Goal: Task Accomplishment & Management: Use online tool/utility

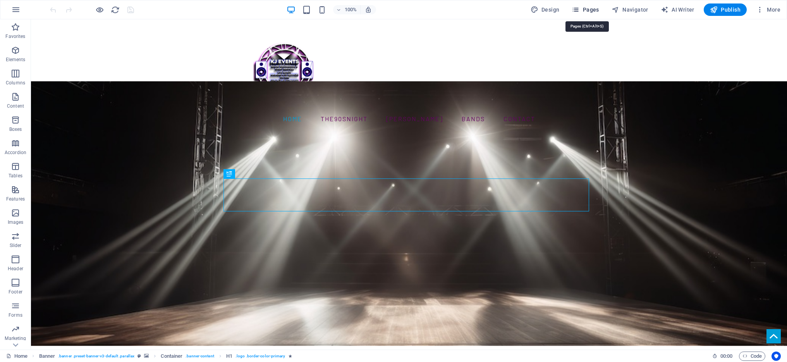
click at [593, 7] on span "Pages" at bounding box center [584, 10] width 27 height 8
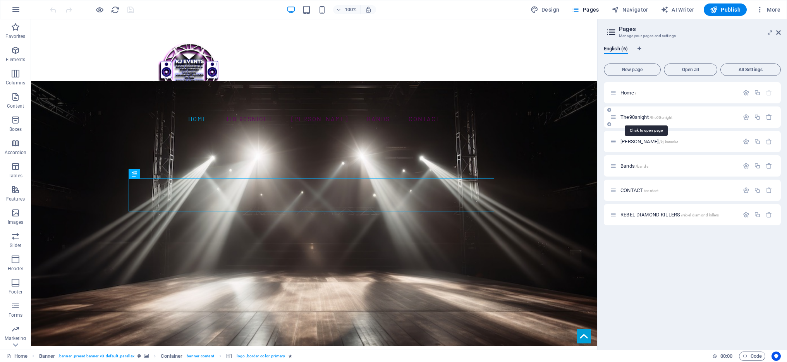
click at [642, 115] on span "The90snight /the90snight" at bounding box center [646, 117] width 52 height 6
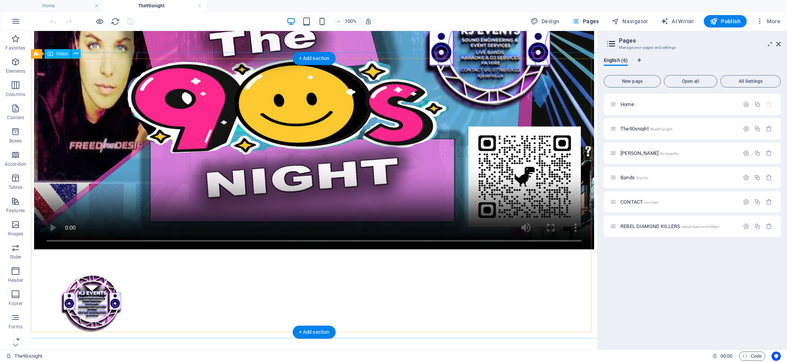
scroll to position [393, 0]
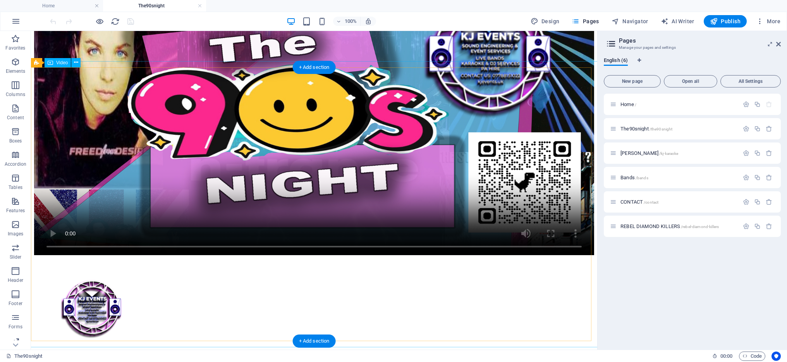
click at [412, 101] on figure at bounding box center [314, 115] width 560 height 281
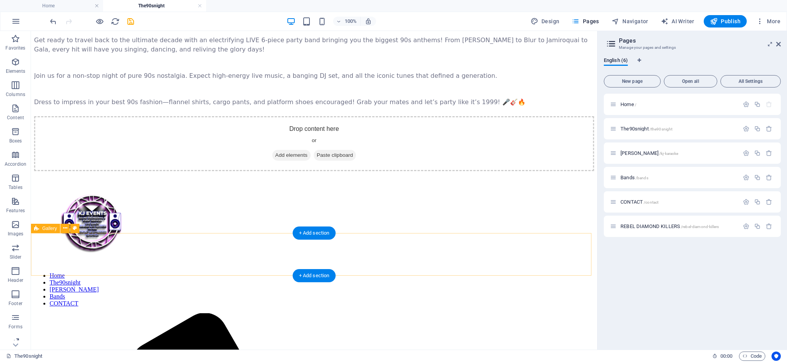
scroll to position [258, 0]
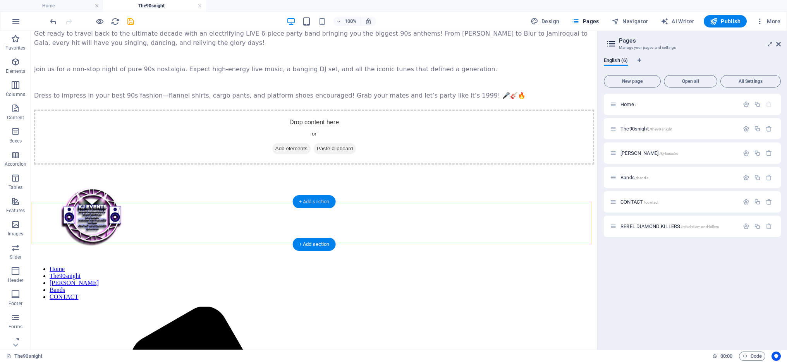
drag, startPoint x: 312, startPoint y: 199, endPoint x: 154, endPoint y: 168, distance: 160.7
click at [312, 199] on div "+ Add section" at bounding box center [314, 201] width 43 height 13
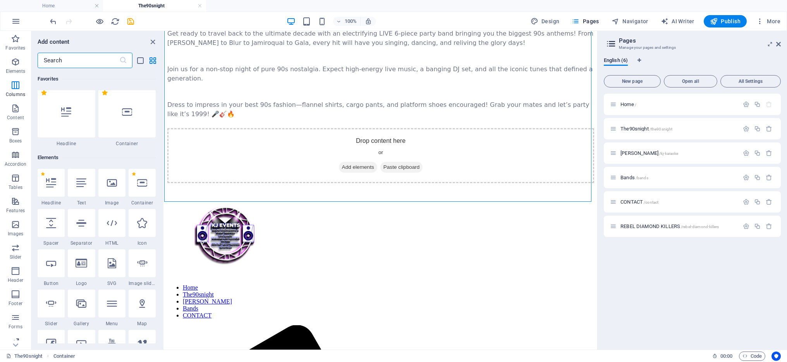
scroll to position [0, 0]
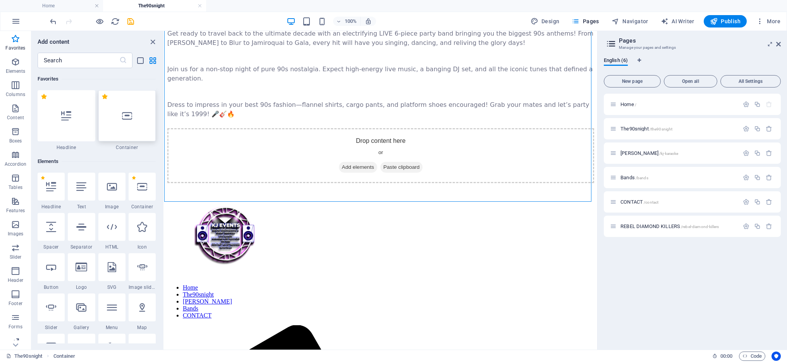
click at [132, 122] on div at bounding box center [127, 115] width 58 height 51
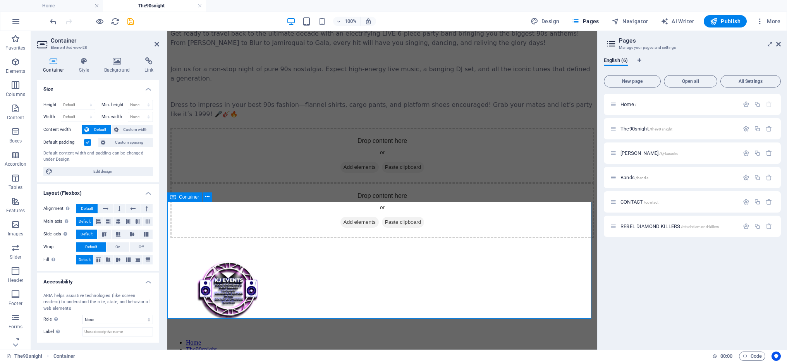
click at [353, 173] on span "Add elements" at bounding box center [359, 167] width 38 height 11
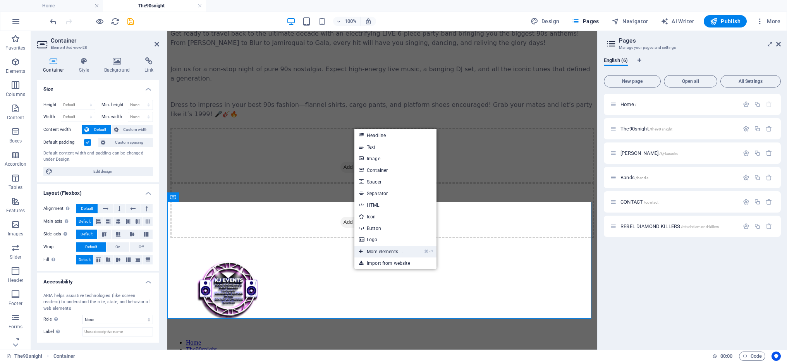
click at [398, 250] on link "⌘ ⏎ More elements ..." at bounding box center [380, 252] width 53 height 12
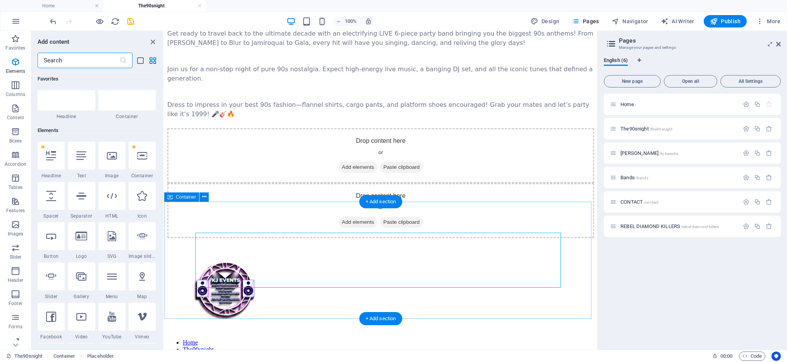
scroll to position [82, 0]
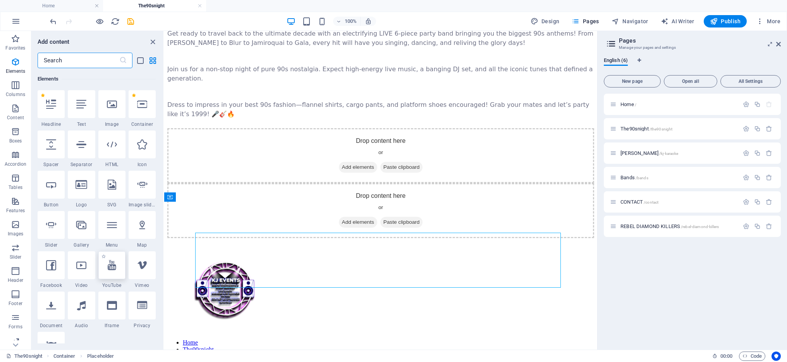
click at [110, 268] on icon at bounding box center [112, 265] width 9 height 10
select select "ar16_9"
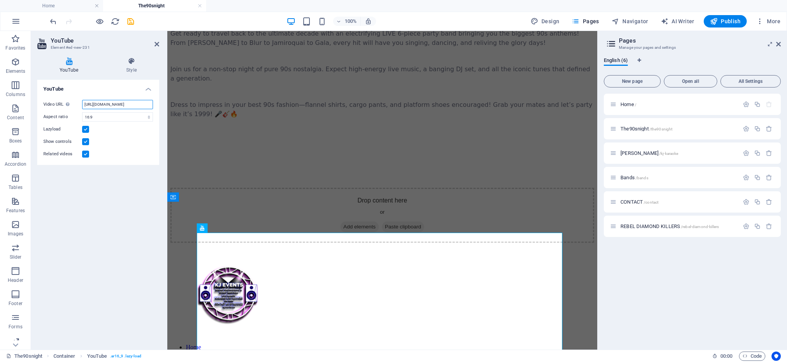
click at [112, 104] on input "https://www.youtube.com/watch?v=hnoviHgPHkY" at bounding box center [117, 104] width 71 height 9
paste input "m3w-vr8jsDM"
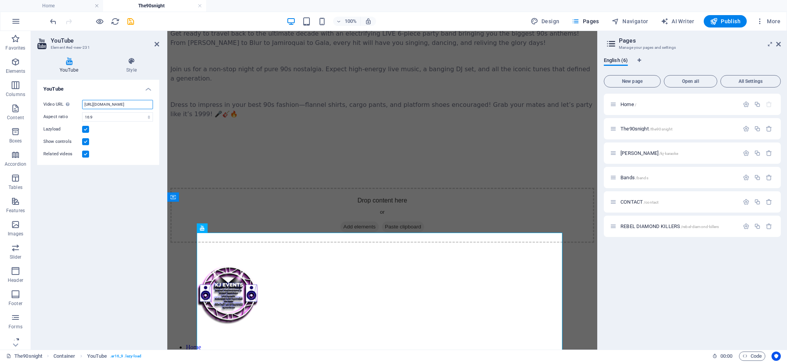
type input "https://www.youtube.com/watch?v=m3w-vr8jsDM"
click at [85, 153] on label at bounding box center [85, 154] width 7 height 7
click at [0, 0] on input "Related videos" at bounding box center [0, 0] width 0 height 0
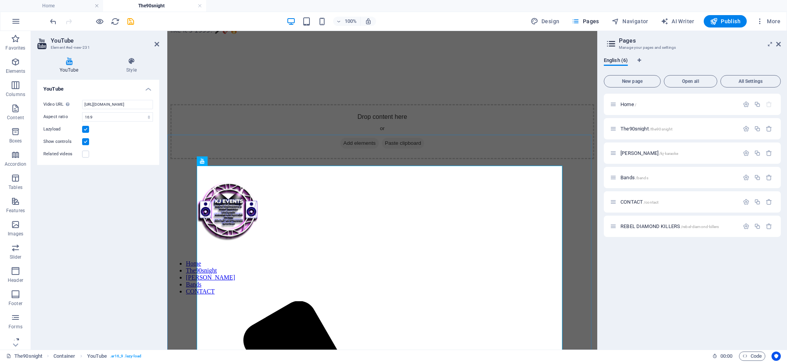
scroll to position [357, 0]
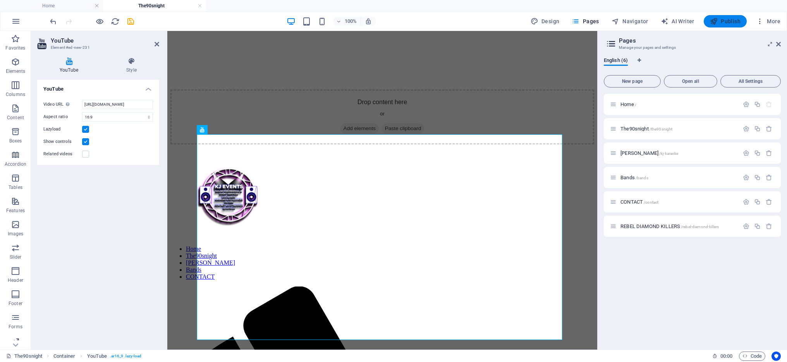
click at [727, 21] on span "Publish" at bounding box center [725, 21] width 31 height 8
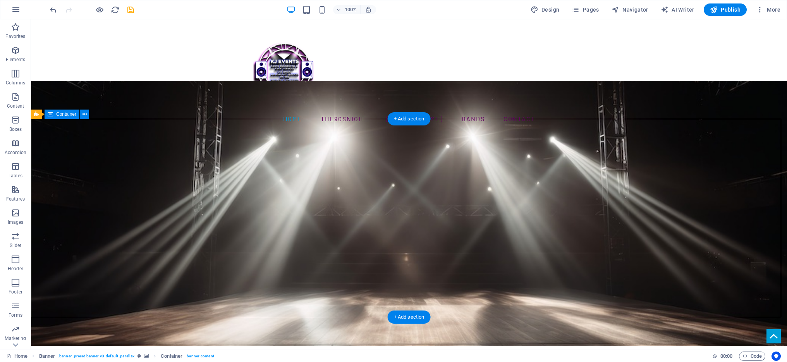
click at [71, 116] on span "Container" at bounding box center [66, 114] width 20 height 5
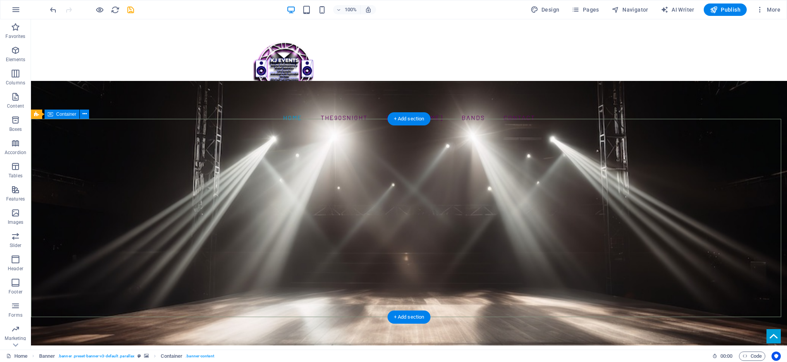
scroll to position [2, 0]
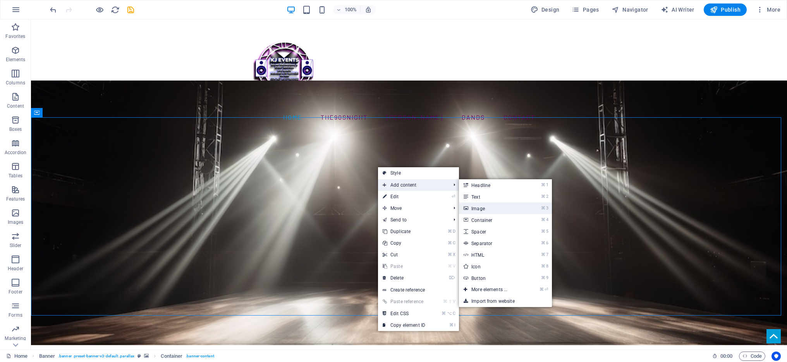
click at [491, 211] on link "⌘ 3 Image" at bounding box center [491, 208] width 64 height 12
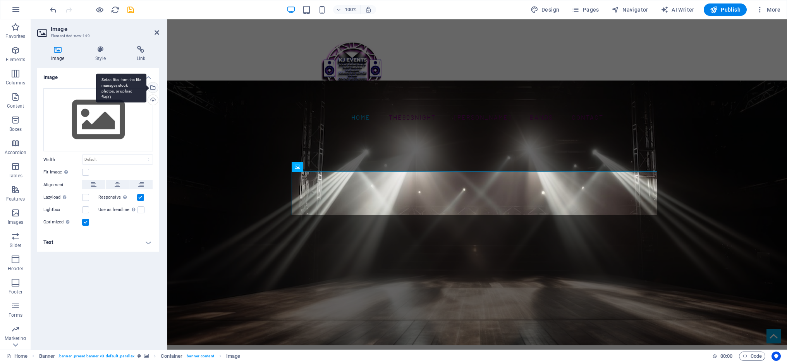
click at [154, 85] on div "Select files from the file manager, stock photos, or upload file(s)" at bounding box center [152, 88] width 12 height 12
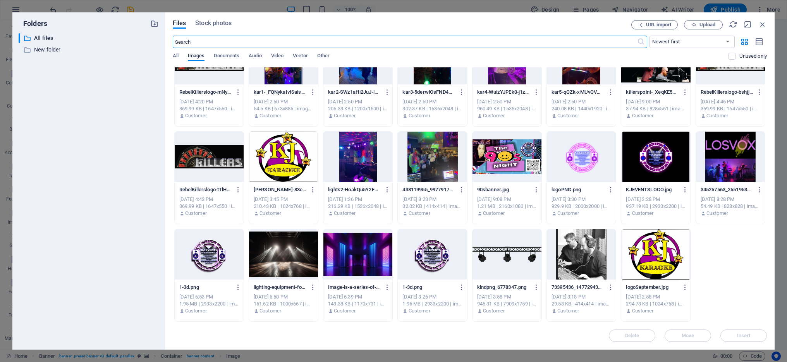
scroll to position [0, 0]
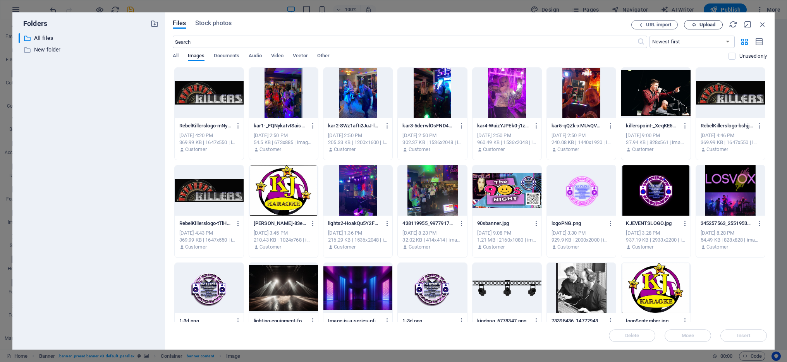
click at [705, 22] on span "Upload" at bounding box center [707, 24] width 16 height 5
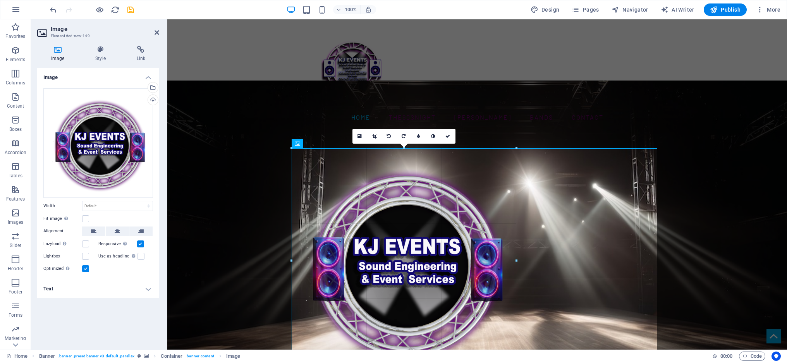
drag, startPoint x: 657, startPoint y: 149, endPoint x: 44, endPoint y: 268, distance: 624.7
type input "580"
select select "px"
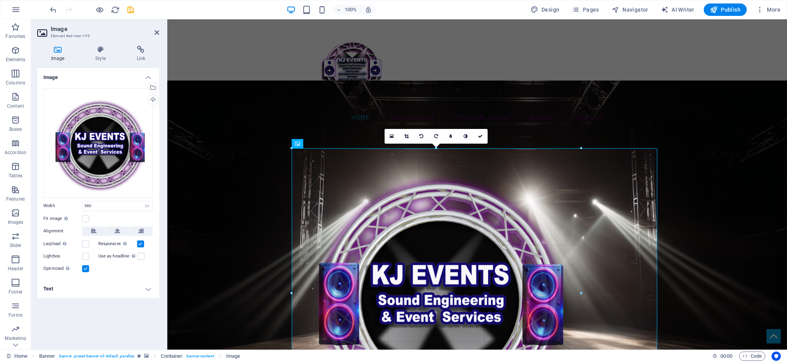
drag, startPoint x: 291, startPoint y: 149, endPoint x: 225, endPoint y: 146, distance: 65.9
type input "747"
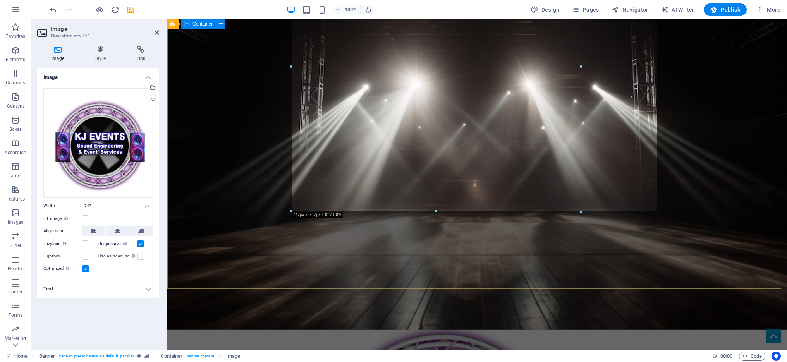
scroll to position [214, 0]
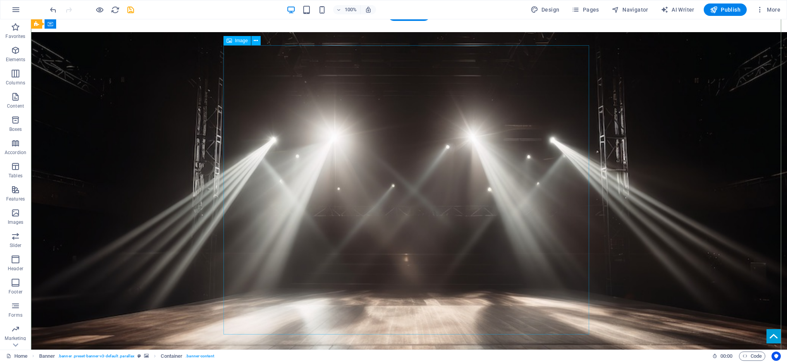
scroll to position [159, 0]
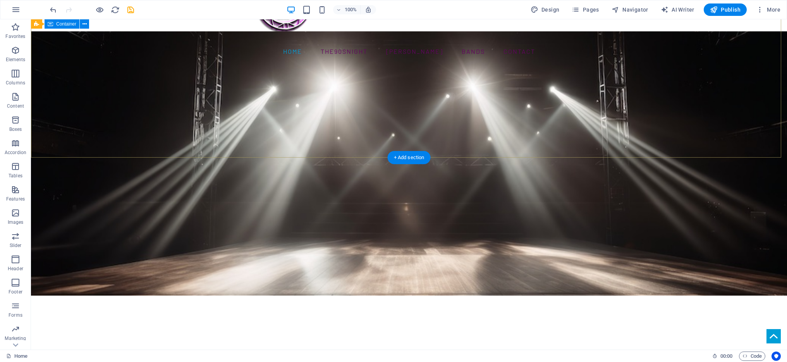
scroll to position [0, 0]
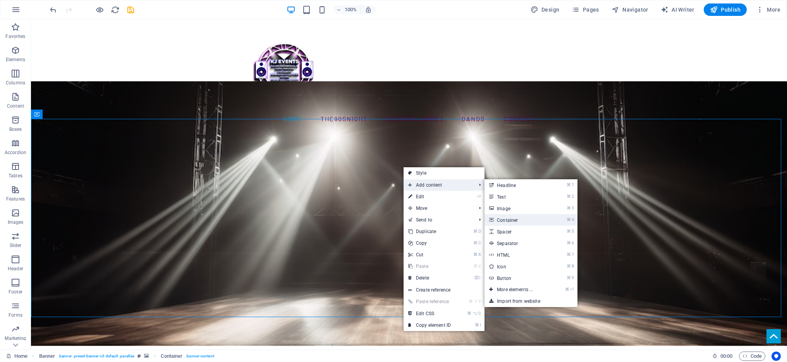
click at [504, 218] on link "⌘ 4 Container" at bounding box center [516, 220] width 64 height 12
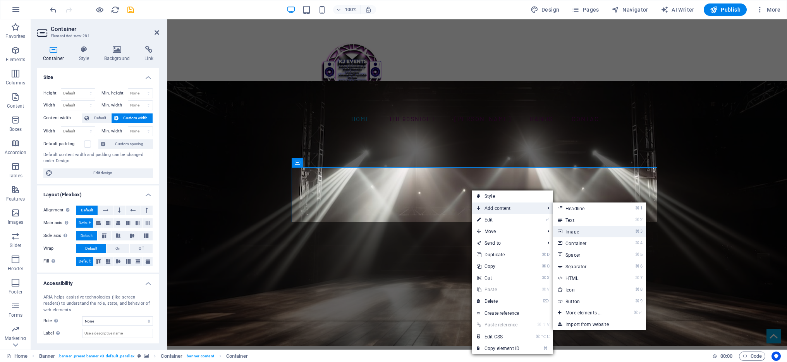
click at [579, 230] on link "⌘ 3 Image" at bounding box center [585, 232] width 64 height 12
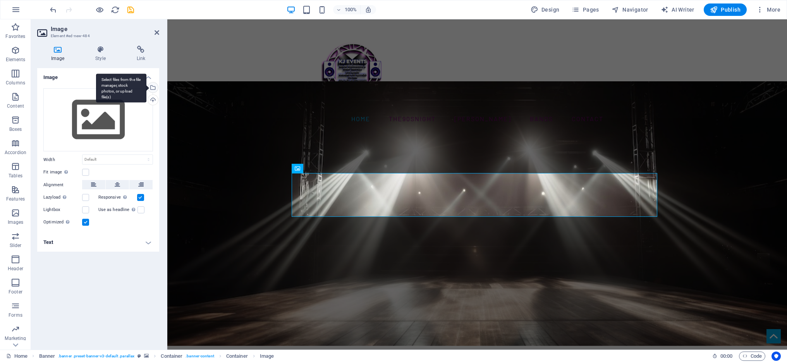
click at [153, 86] on div "Select files from the file manager, stock photos, or upload file(s)" at bounding box center [152, 88] width 12 height 12
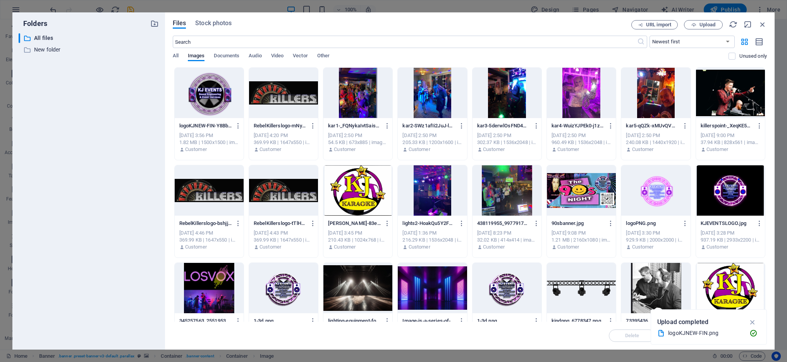
click at [226, 92] on div at bounding box center [209, 93] width 69 height 50
click at [213, 96] on div "1" at bounding box center [209, 93] width 69 height 50
click at [213, 96] on div at bounding box center [209, 93] width 69 height 50
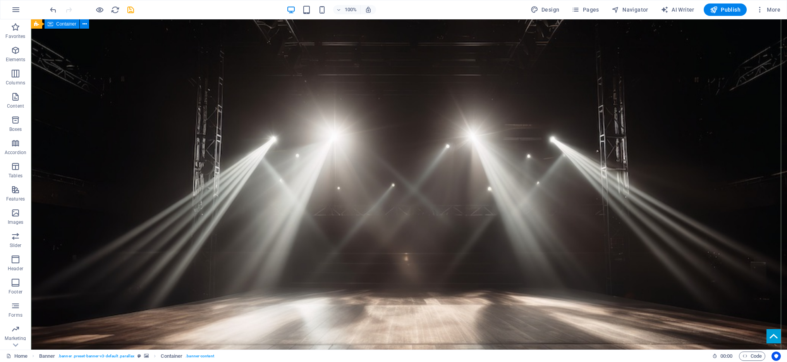
scroll to position [13, 0]
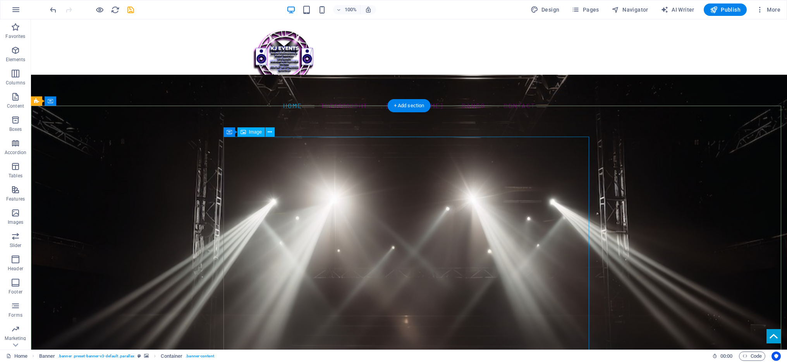
drag, startPoint x: 587, startPoint y: 138, endPoint x: 571, endPoint y: 164, distance: 30.3
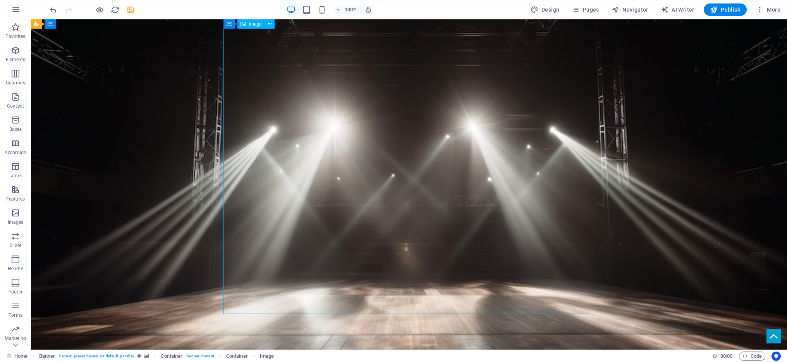
scroll to position [198, 0]
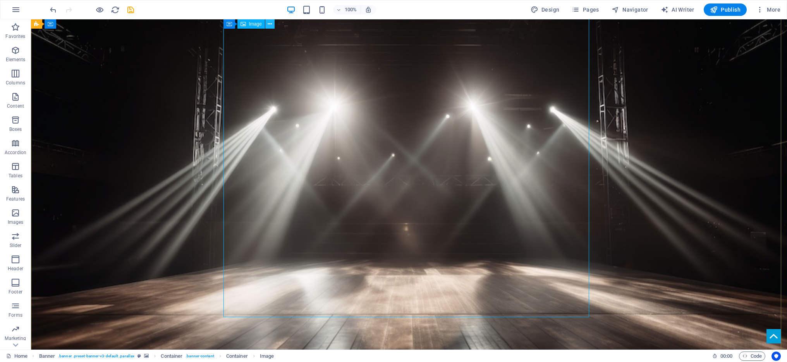
click at [270, 24] on icon at bounding box center [269, 24] width 4 height 8
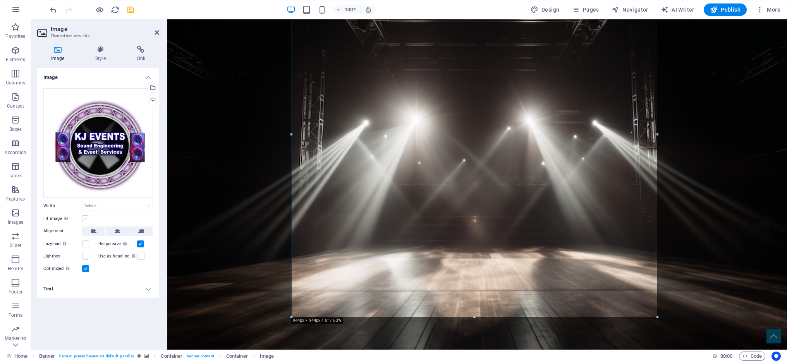
click at [87, 218] on label at bounding box center [85, 218] width 7 height 7
click at [0, 0] on input "Fit image Automatically fit image to a fixed width and height" at bounding box center [0, 0] width 0 height 0
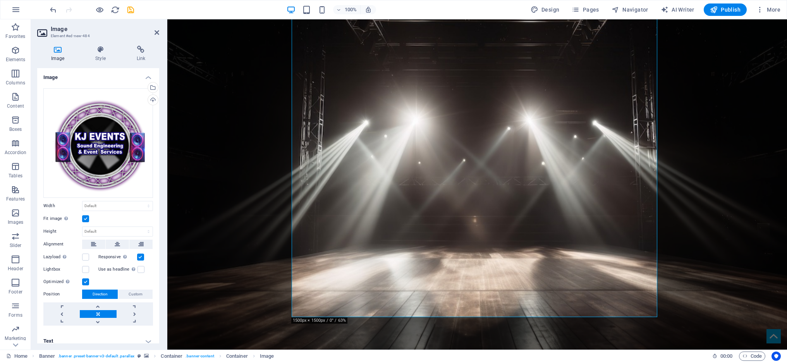
scroll to position [5, 0]
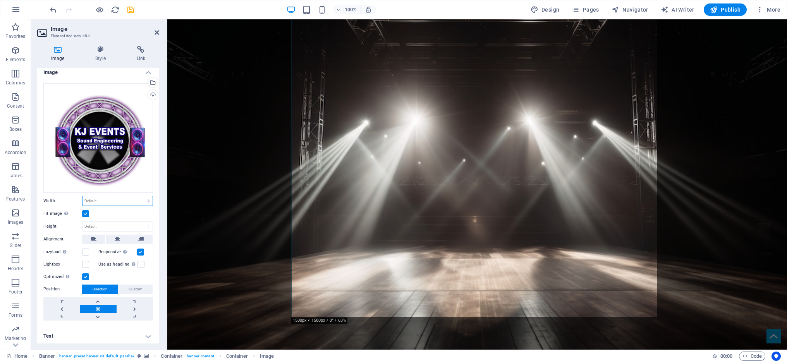
click at [110, 196] on select "Default auto px rem % em vh vw" at bounding box center [117, 200] width 70 height 9
click at [82, 196] on select "Default auto px rem % em vh vw" at bounding box center [117, 200] width 70 height 9
click at [118, 199] on select "Default auto px rem % em vh vw" at bounding box center [117, 200] width 70 height 9
select select "px"
click at [140, 196] on select "Default auto px rem % em vh vw" at bounding box center [117, 200] width 70 height 9
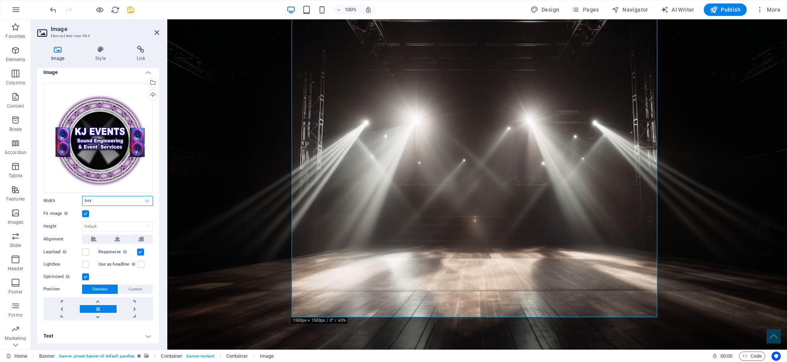
click at [133, 196] on input "944" at bounding box center [117, 200] width 70 height 9
drag, startPoint x: 122, startPoint y: 197, endPoint x: 65, endPoint y: 194, distance: 57.4
click at [65, 196] on div "Width 944 Default auto px rem % em vh vw" at bounding box center [98, 201] width 110 height 10
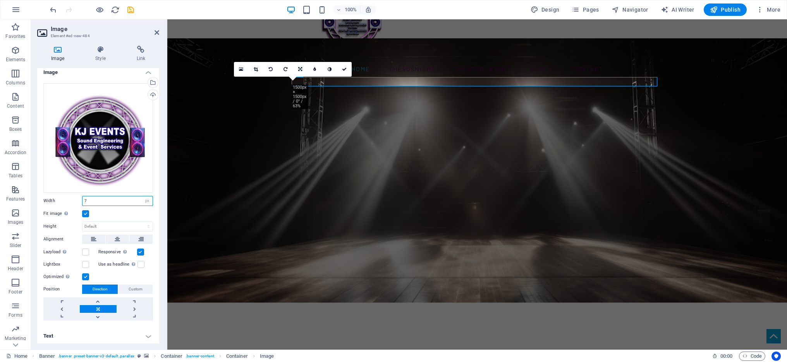
scroll to position [10, 0]
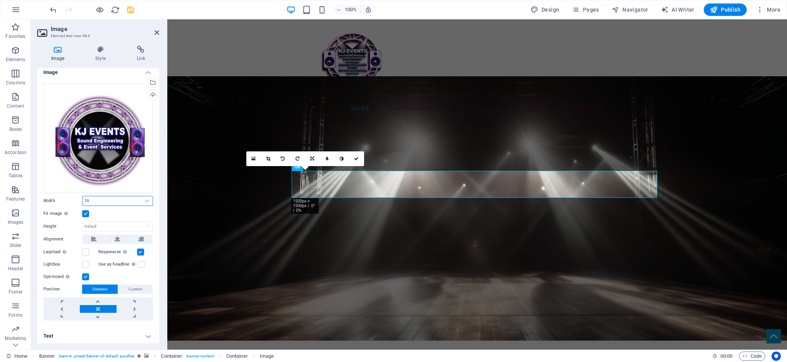
type input "7"
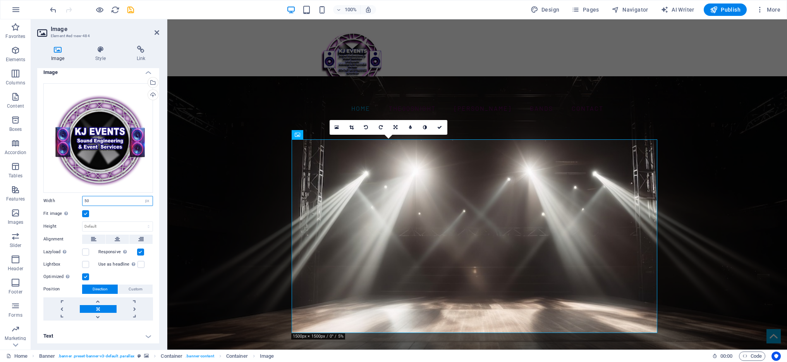
type input "5"
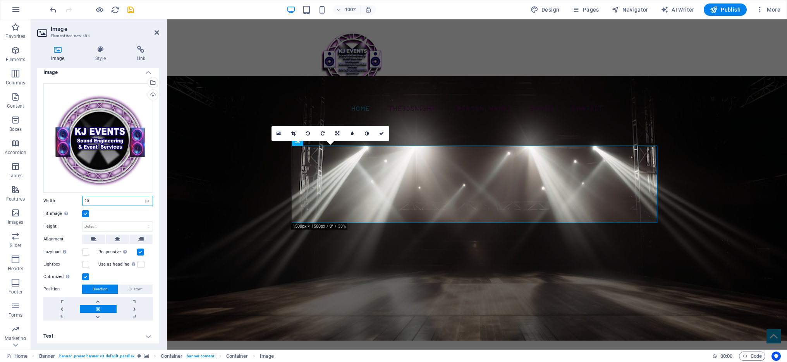
type input "2"
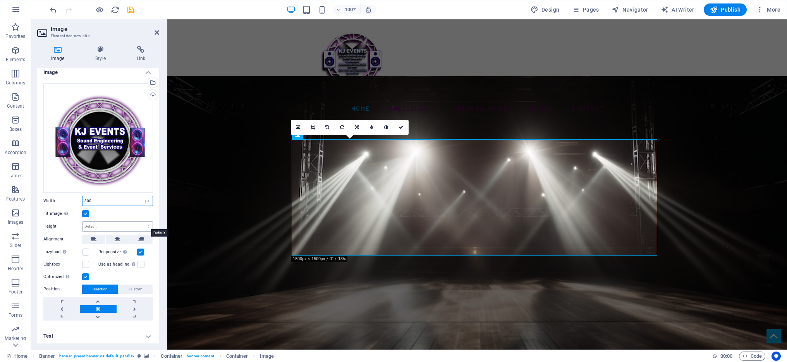
type input "300"
click at [105, 223] on select "Default auto px" at bounding box center [117, 226] width 70 height 9
select select "px"
click at [140, 222] on select "Default auto px" at bounding box center [117, 226] width 70 height 9
type input "300"
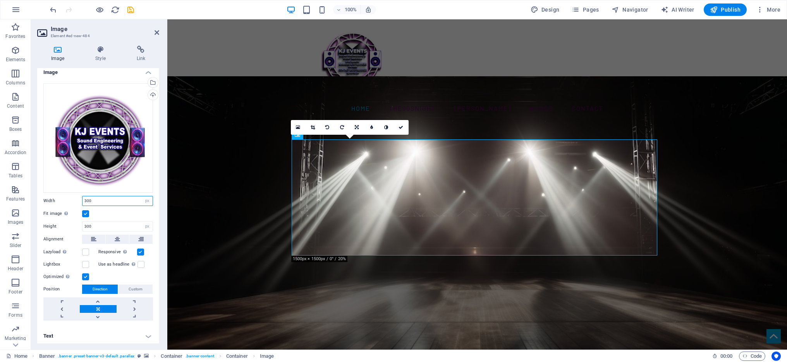
click at [105, 200] on input "300" at bounding box center [117, 200] width 70 height 9
click at [114, 225] on input "300" at bounding box center [117, 226] width 70 height 9
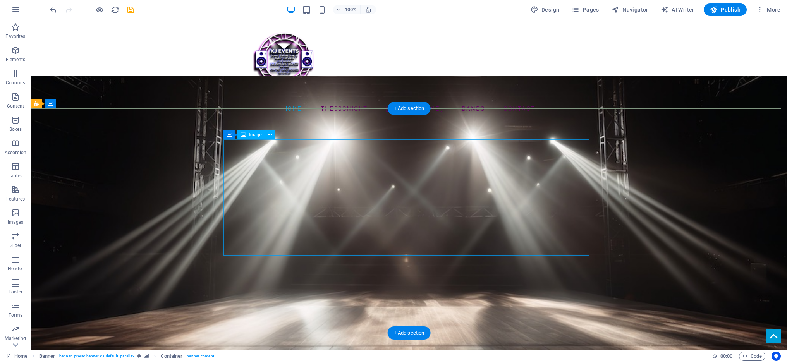
select select "px"
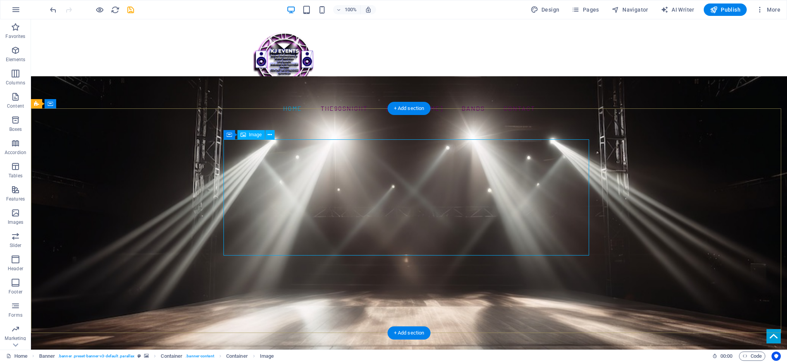
select select "px"
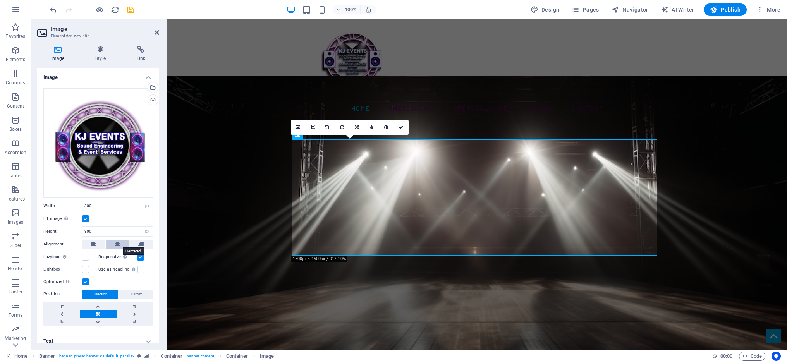
click at [115, 244] on icon at bounding box center [117, 244] width 5 height 9
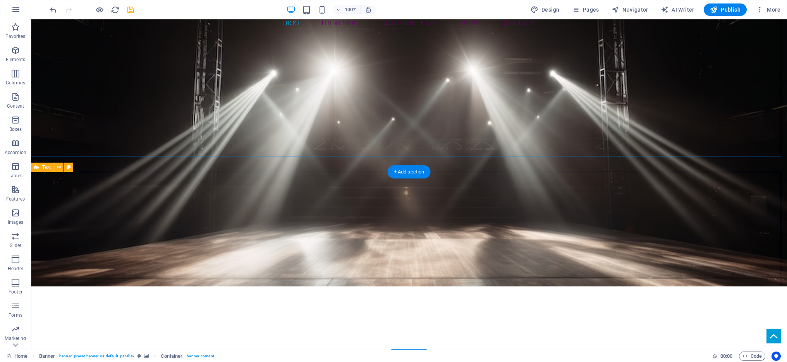
scroll to position [43, 0]
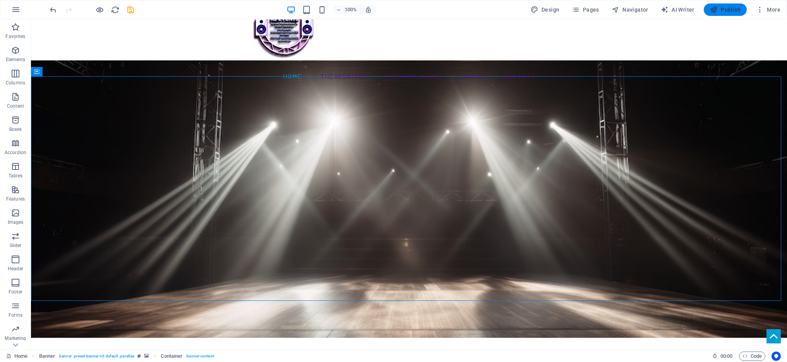
click at [727, 8] on span "Publish" at bounding box center [725, 10] width 31 height 8
checkbox input "false"
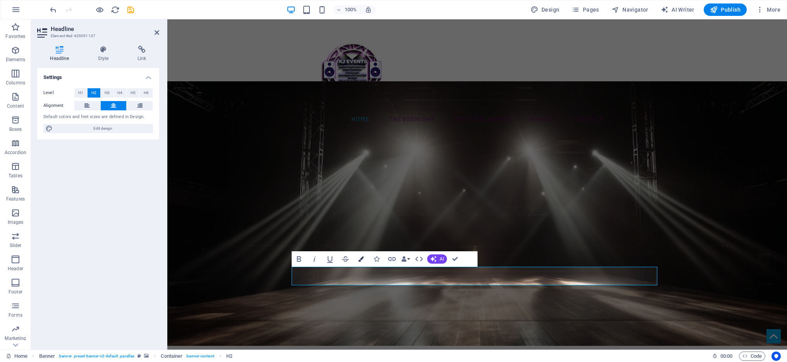
click at [362, 257] on icon "button" at bounding box center [360, 258] width 5 height 5
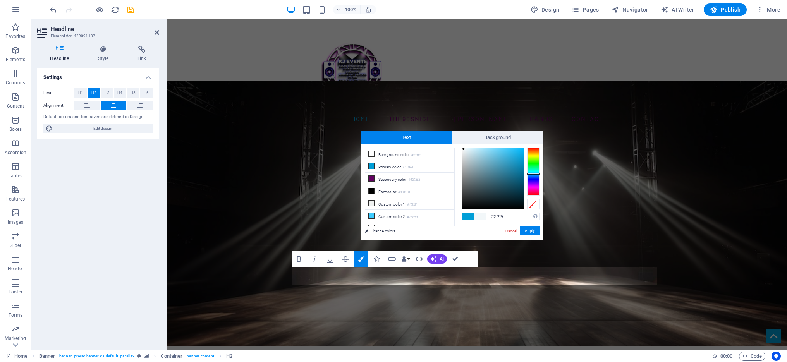
click at [463, 149] on div at bounding box center [492, 178] width 61 height 61
click at [462, 149] on div at bounding box center [463, 148] width 3 height 3
click at [461, 148] on div at bounding box center [461, 147] width 3 height 3
click at [462, 150] on div at bounding box center [492, 178] width 61 height 61
type input "#fbfbfb"
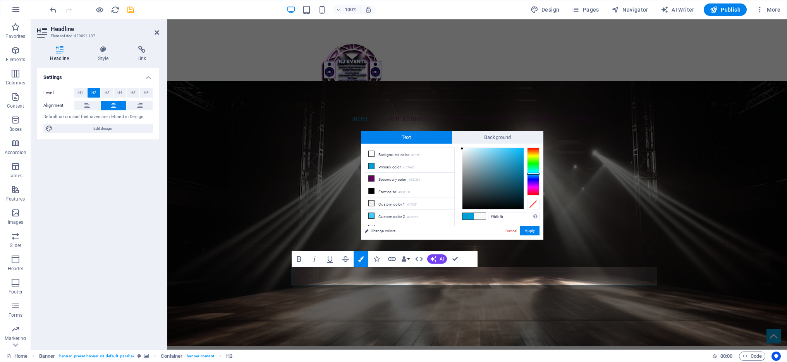
click at [461, 149] on div at bounding box center [461, 148] width 3 height 3
click at [536, 231] on button "Apply" at bounding box center [529, 230] width 19 height 9
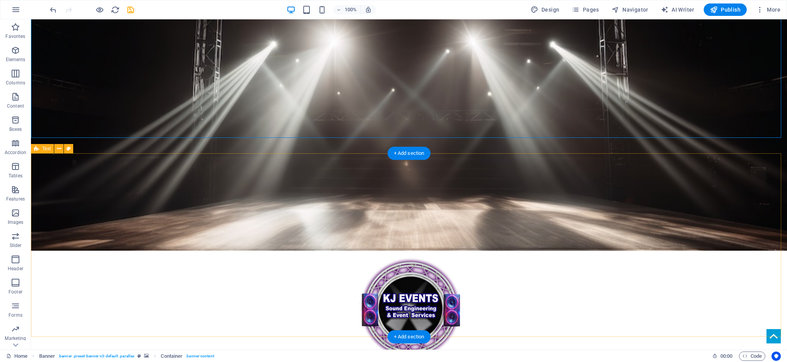
scroll to position [195, 0]
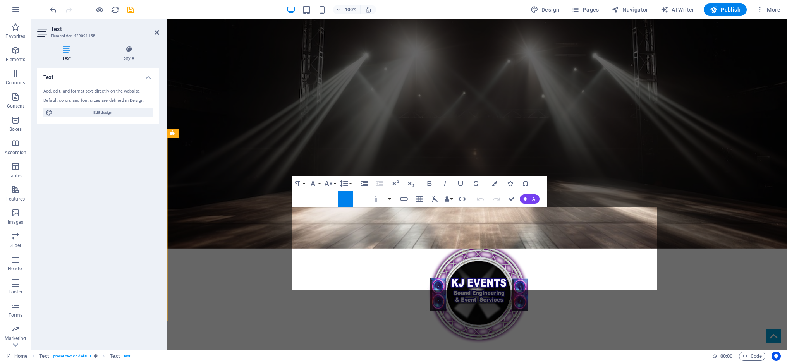
click at [525, 199] on icon "button" at bounding box center [526, 199] width 6 height 6
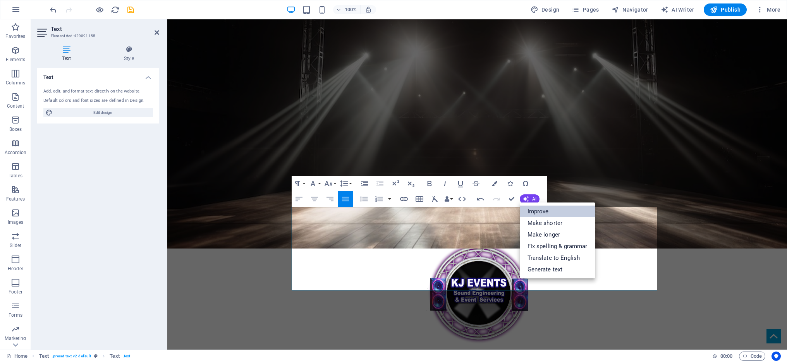
click at [540, 209] on link "Improve" at bounding box center [557, 212] width 75 height 12
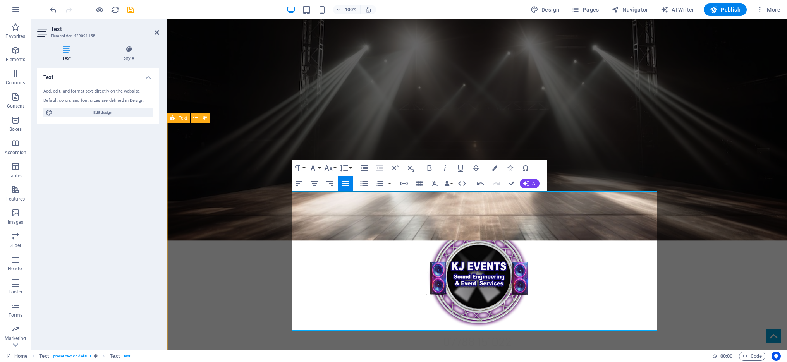
scroll to position [211, 0]
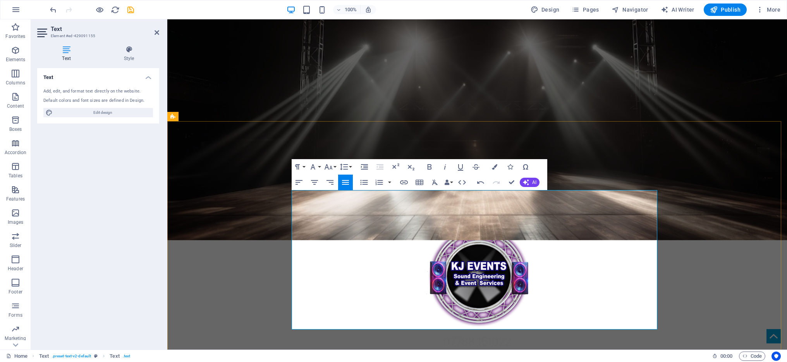
click at [533, 179] on button "AI" at bounding box center [530, 182] width 20 height 9
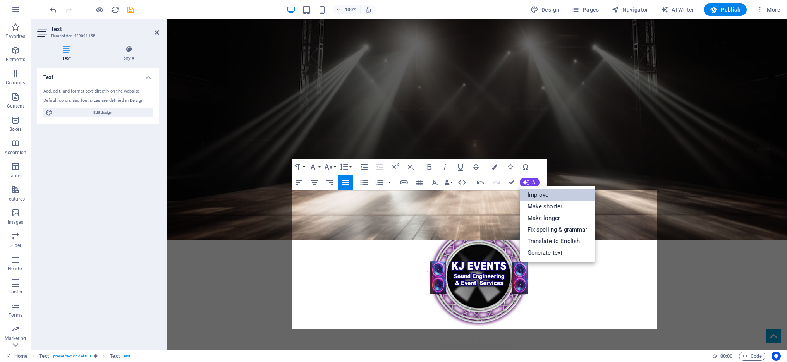
click at [528, 197] on link "Improve" at bounding box center [557, 195] width 75 height 12
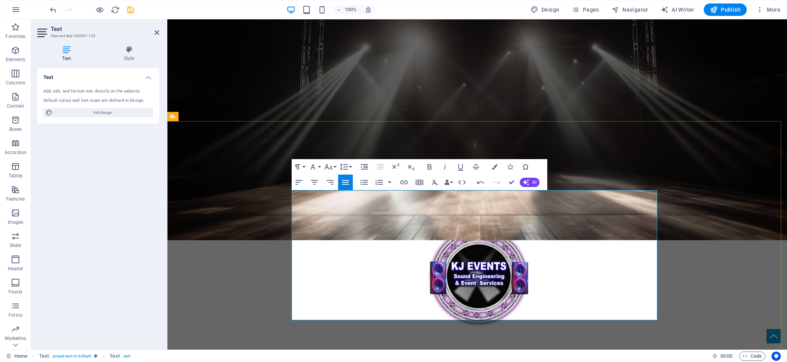
click at [725, 8] on span "Publish" at bounding box center [725, 10] width 31 height 8
checkbox input "false"
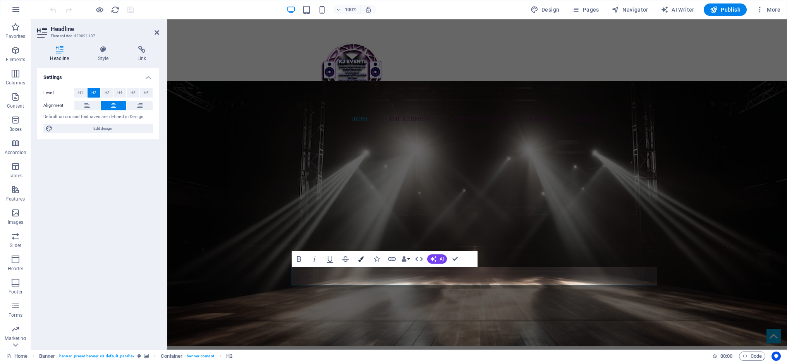
click at [360, 257] on icon "button" at bounding box center [360, 258] width 5 height 5
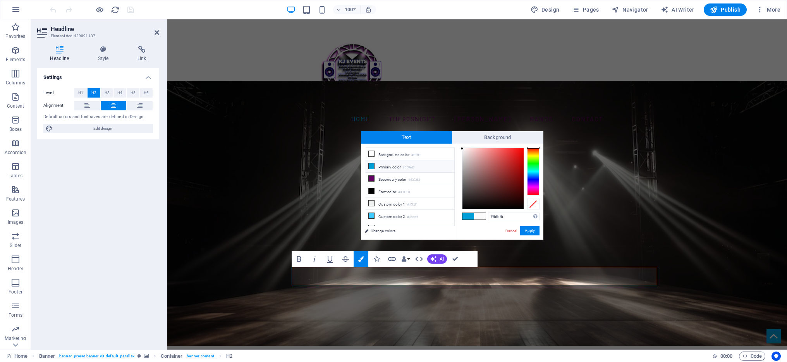
click at [373, 165] on icon at bounding box center [371, 165] width 5 height 5
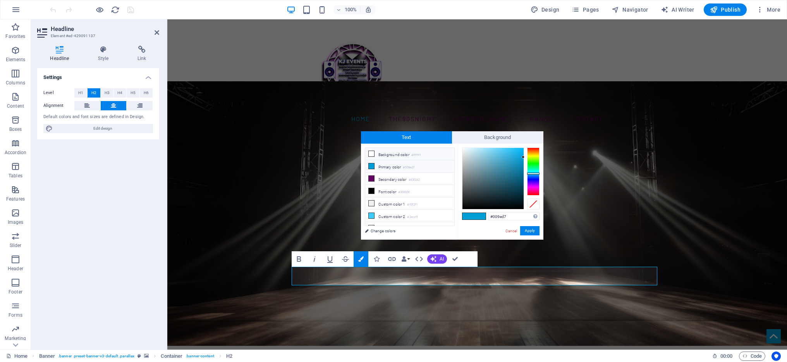
click at [372, 153] on icon at bounding box center [371, 153] width 5 height 5
type input "#ffffff"
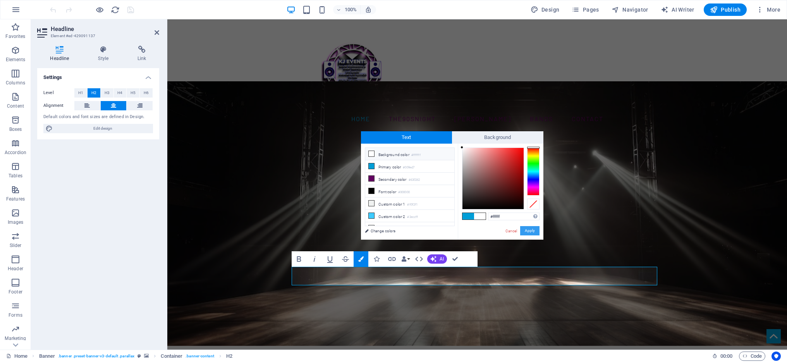
click at [533, 230] on button "Apply" at bounding box center [529, 230] width 19 height 9
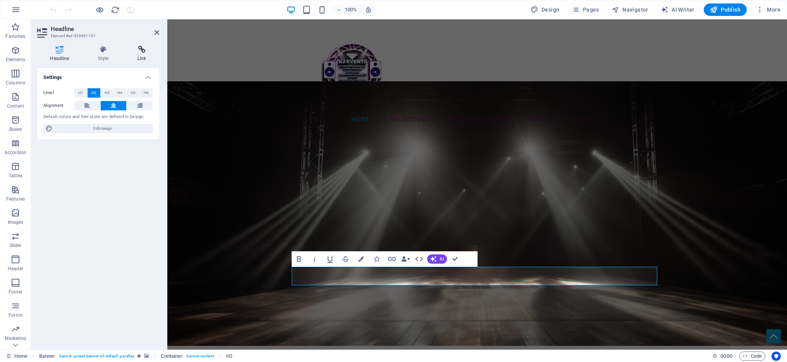
click at [140, 52] on icon at bounding box center [142, 50] width 34 height 8
click at [98, 102] on button "Phone" at bounding box center [104, 102] width 33 height 9
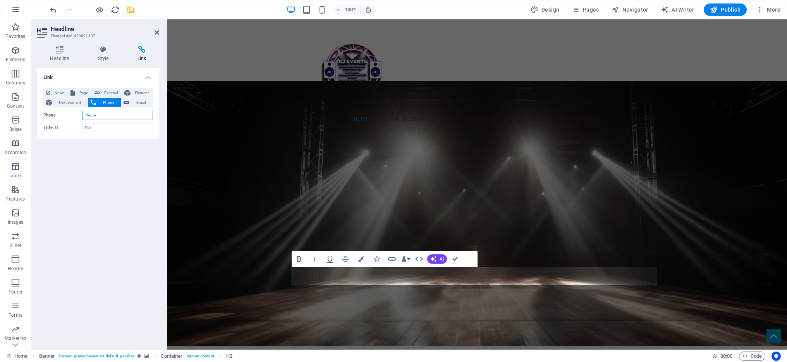
click at [106, 116] on input "Phone" at bounding box center [117, 115] width 71 height 9
type input "07788151022"
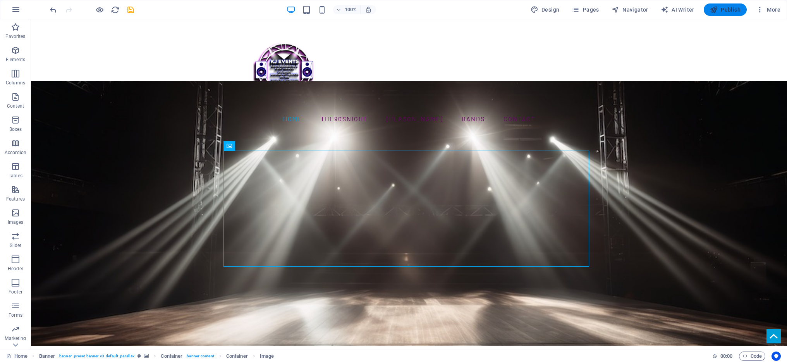
click at [732, 12] on span "Publish" at bounding box center [725, 10] width 31 height 8
checkbox input "false"
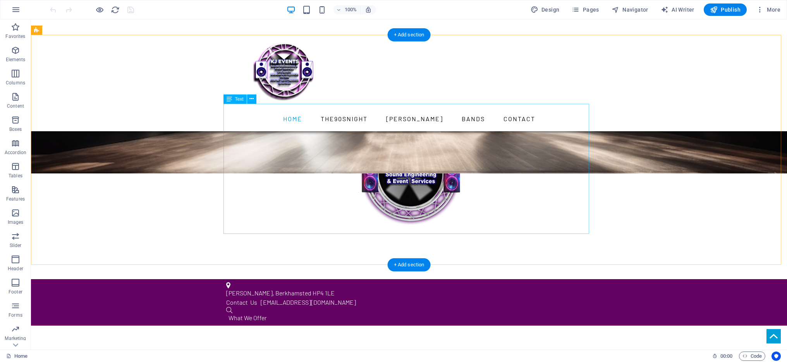
scroll to position [288, 0]
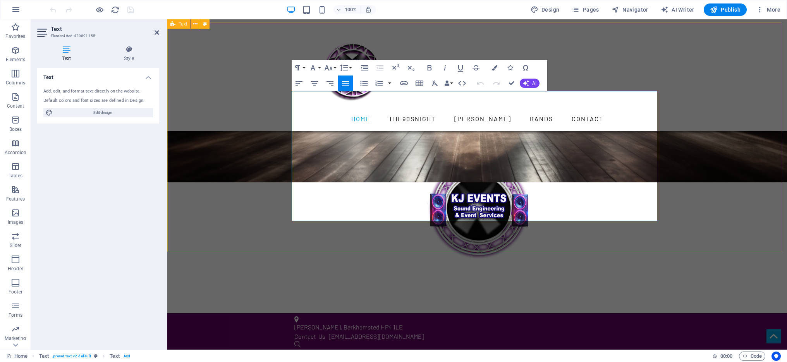
scroll to position [265, 0]
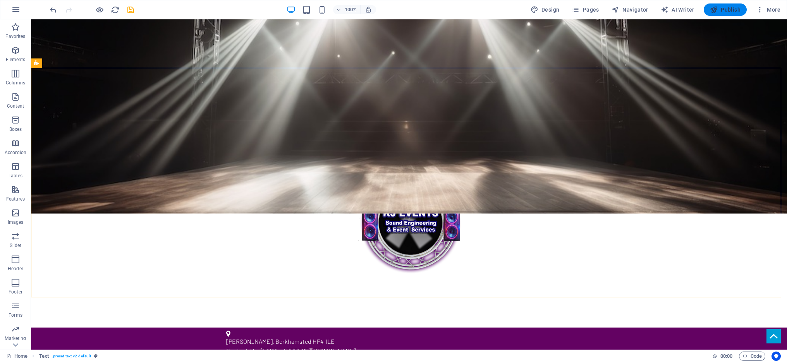
click at [723, 7] on span "Publish" at bounding box center [725, 10] width 31 height 8
checkbox input "false"
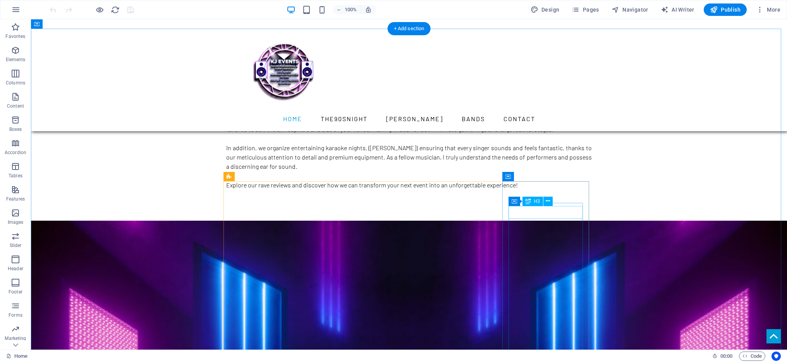
scroll to position [629, 0]
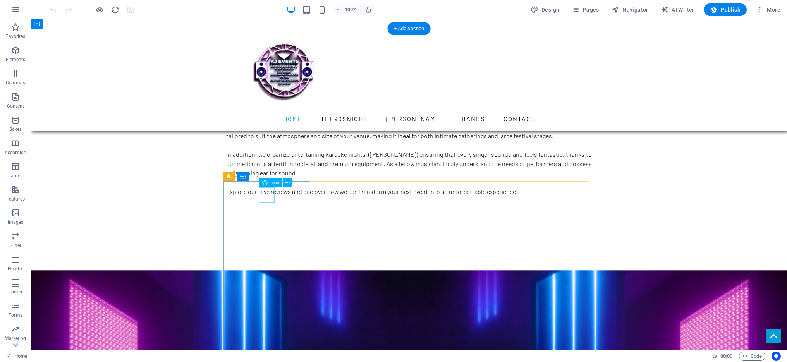
select select "xMidYMid"
select select "px"
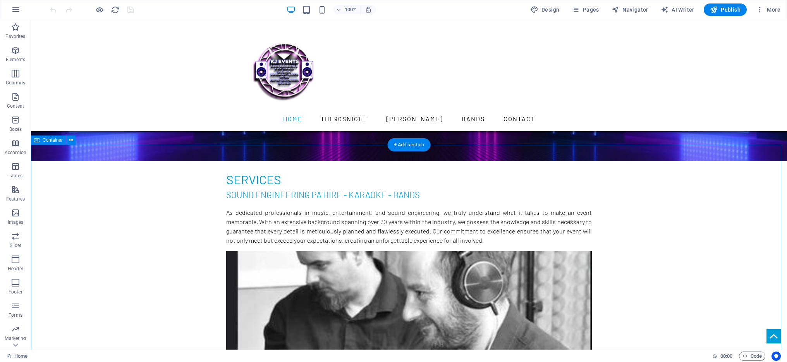
scroll to position [1020, 0]
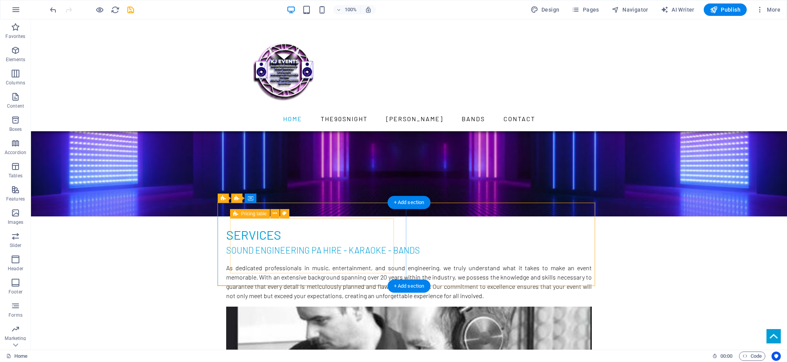
scroll to position [980, 0]
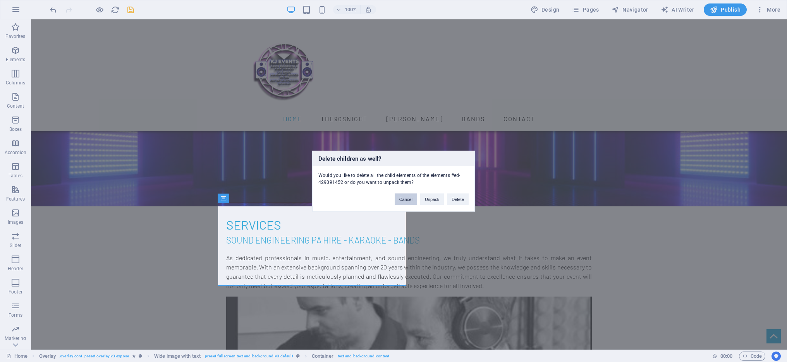
click at [401, 198] on button "Cancel" at bounding box center [405, 199] width 22 height 12
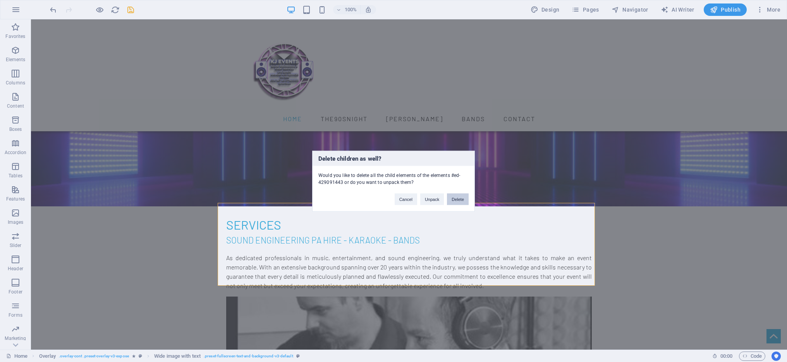
click at [456, 199] on button "Delete" at bounding box center [458, 199] width 22 height 12
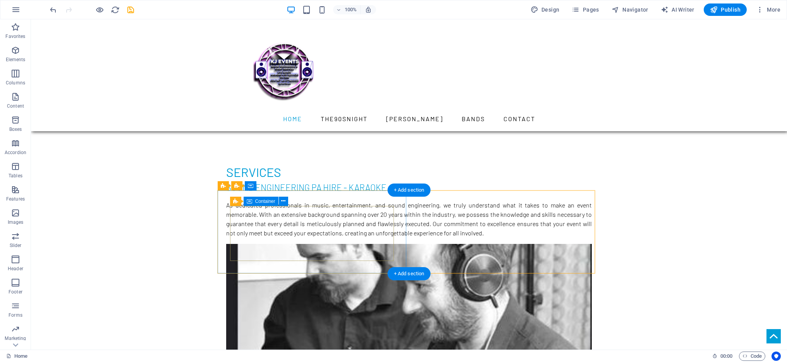
scroll to position [993, 0]
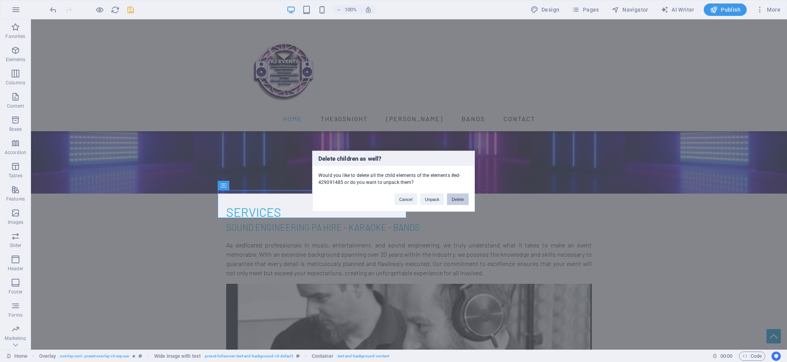
click at [460, 196] on button "Delete" at bounding box center [458, 199] width 22 height 12
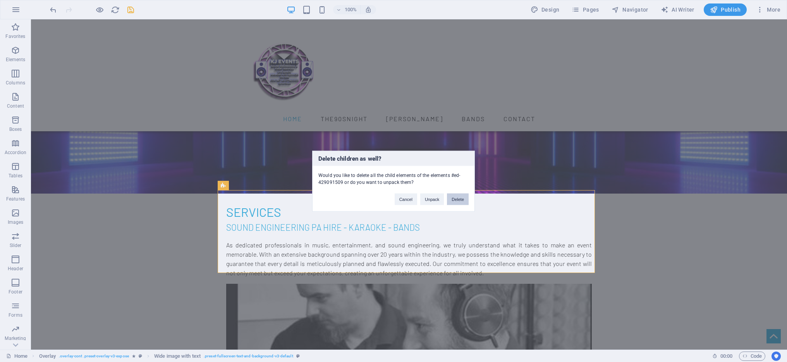
click at [461, 195] on button "Delete" at bounding box center [458, 199] width 22 height 12
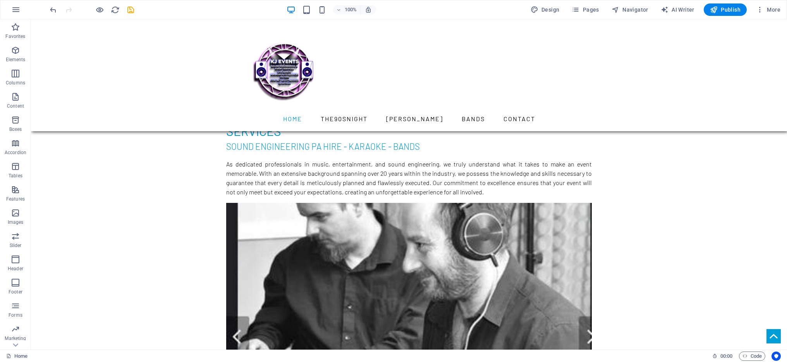
scroll to position [1022, 0]
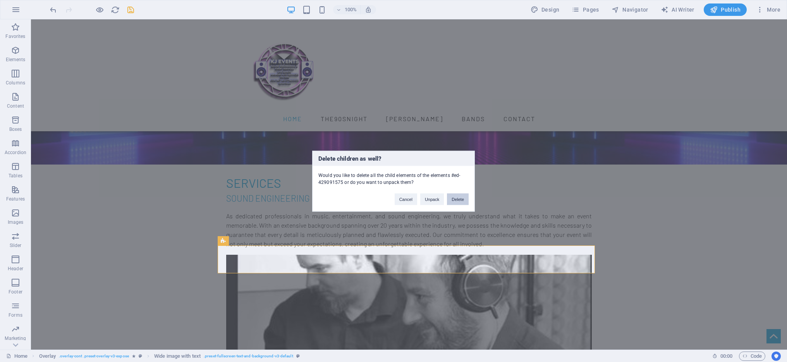
click at [461, 195] on button "Delete" at bounding box center [458, 199] width 22 height 12
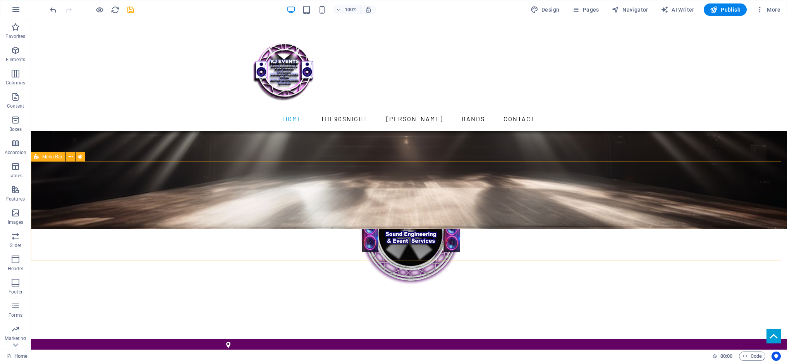
scroll to position [177, 0]
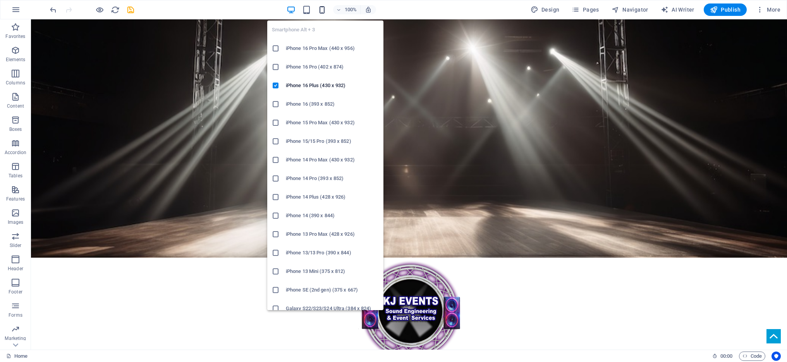
click at [322, 8] on icon "button" at bounding box center [321, 9] width 9 height 9
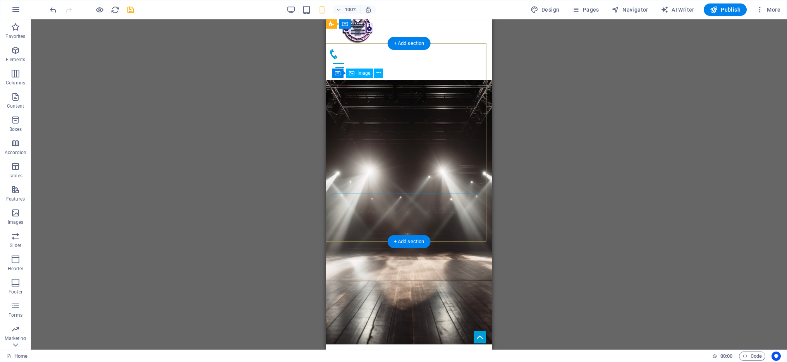
scroll to position [0, 0]
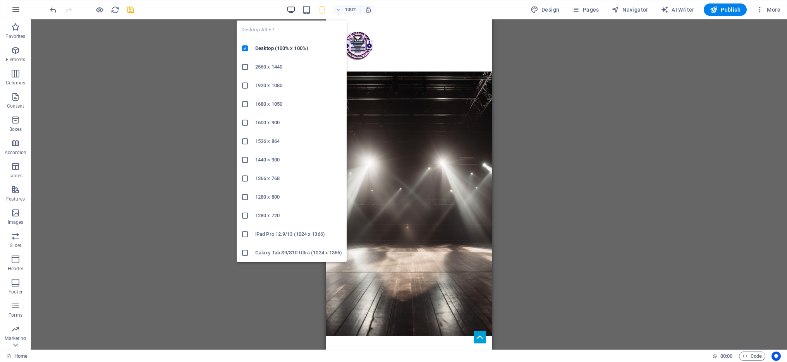
click at [293, 10] on icon "button" at bounding box center [290, 9] width 9 height 9
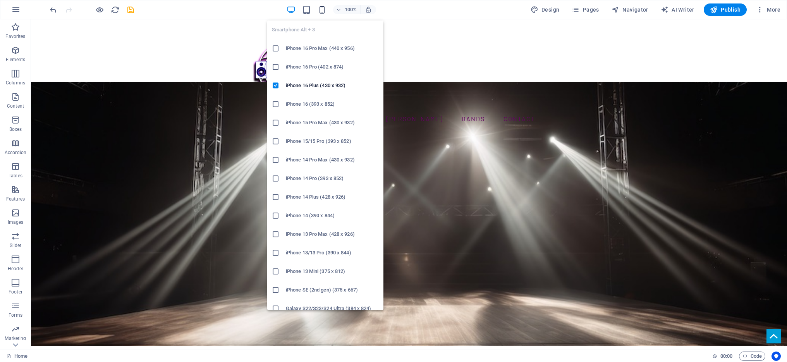
click at [324, 10] on icon "button" at bounding box center [321, 9] width 9 height 9
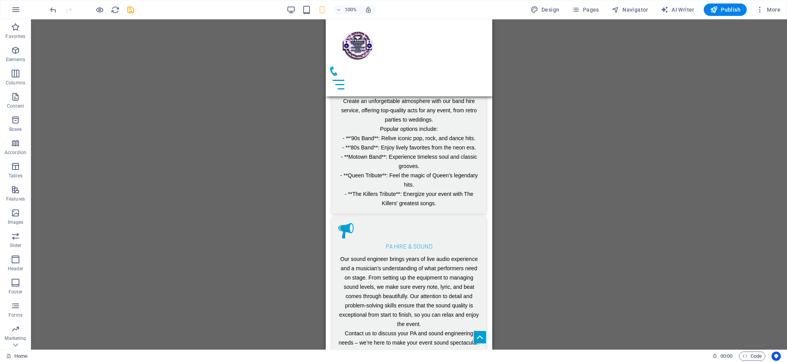
scroll to position [1505, 0]
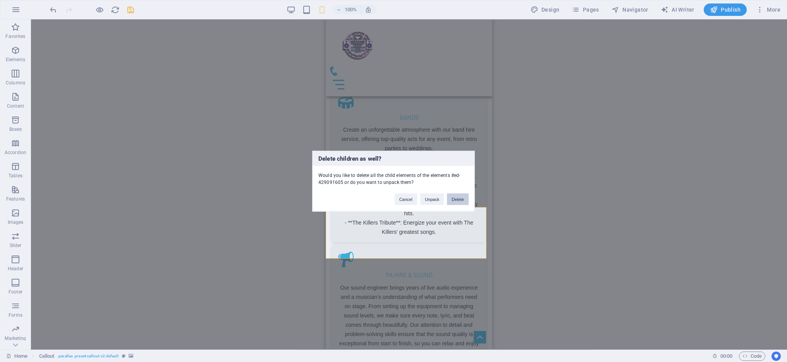
click at [459, 200] on button "Delete" at bounding box center [458, 199] width 22 height 12
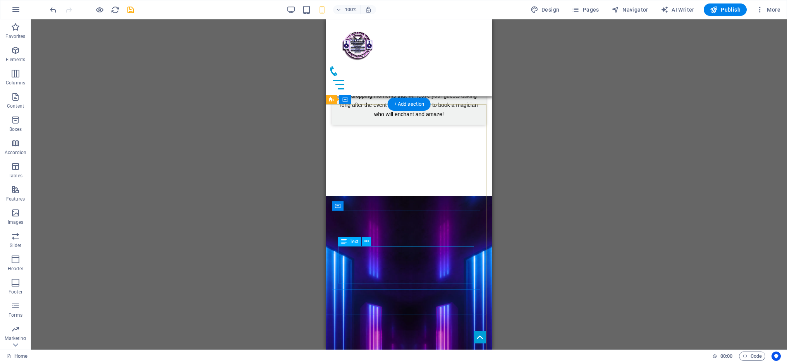
scroll to position [1943, 0]
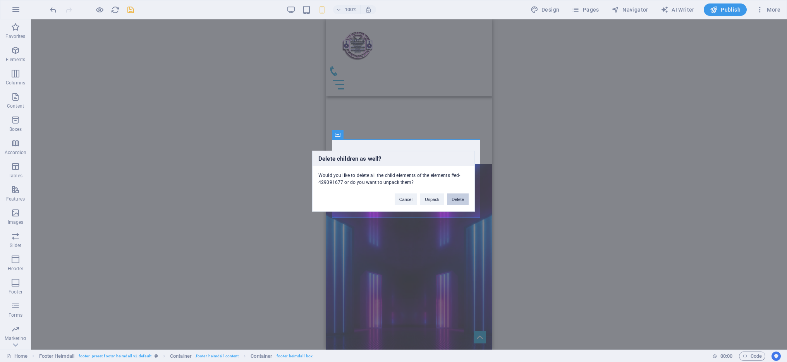
click at [462, 198] on button "Delete" at bounding box center [458, 199] width 22 height 12
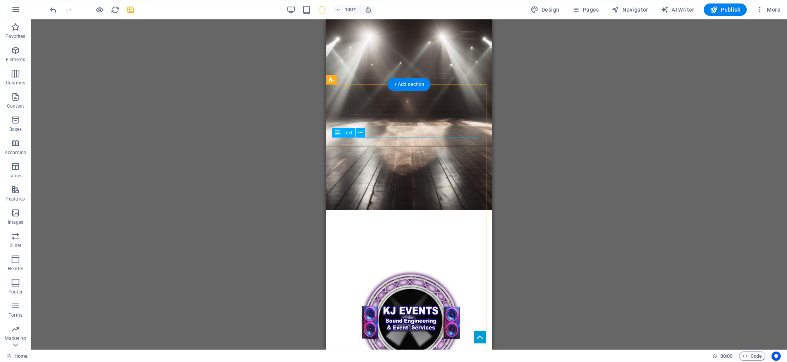
scroll to position [0, 0]
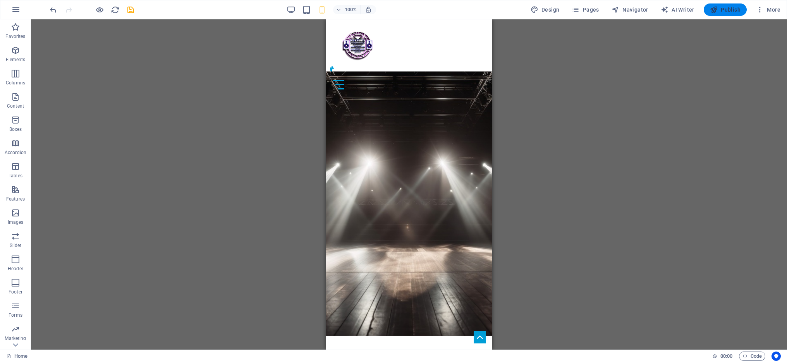
click at [729, 5] on button "Publish" at bounding box center [724, 9] width 43 height 12
checkbox input "false"
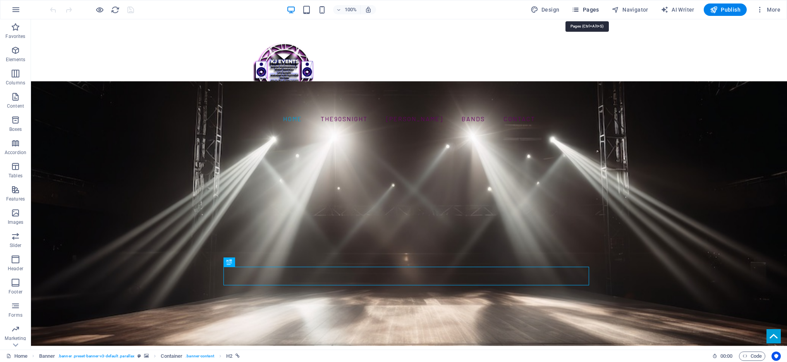
click at [588, 7] on span "Pages" at bounding box center [584, 10] width 27 height 8
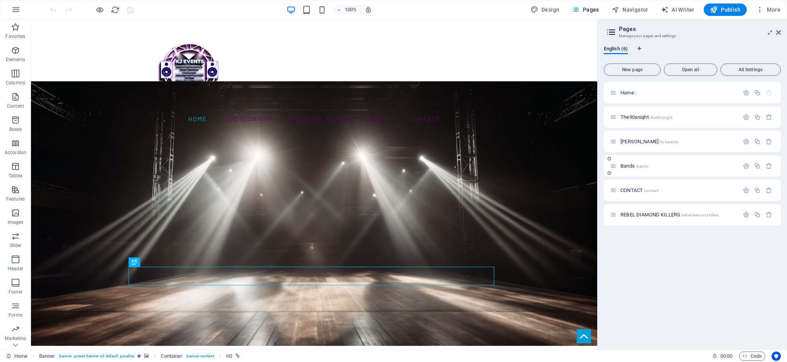
click at [670, 165] on p "Bands /bands" at bounding box center [678, 165] width 116 height 5
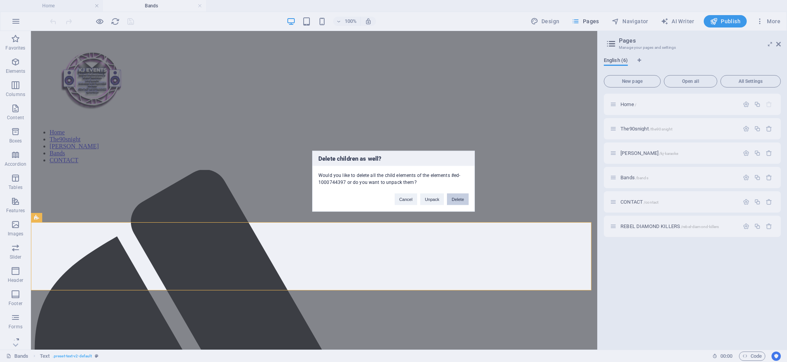
click at [458, 200] on button "Delete" at bounding box center [458, 199] width 22 height 12
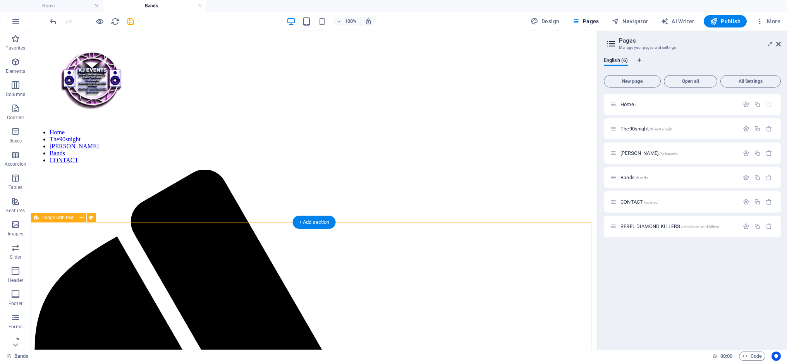
click at [727, 21] on span "Publish" at bounding box center [725, 21] width 31 height 8
